Goal: Transaction & Acquisition: Book appointment/travel/reservation

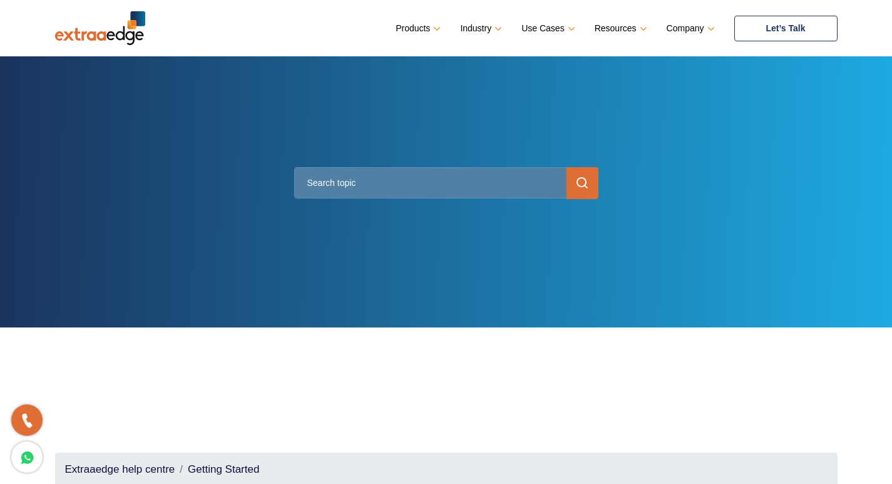
click at [825, 23] on link "Let’s Talk" at bounding box center [785, 29] width 103 height 26
